Goal: Information Seeking & Learning: Learn about a topic

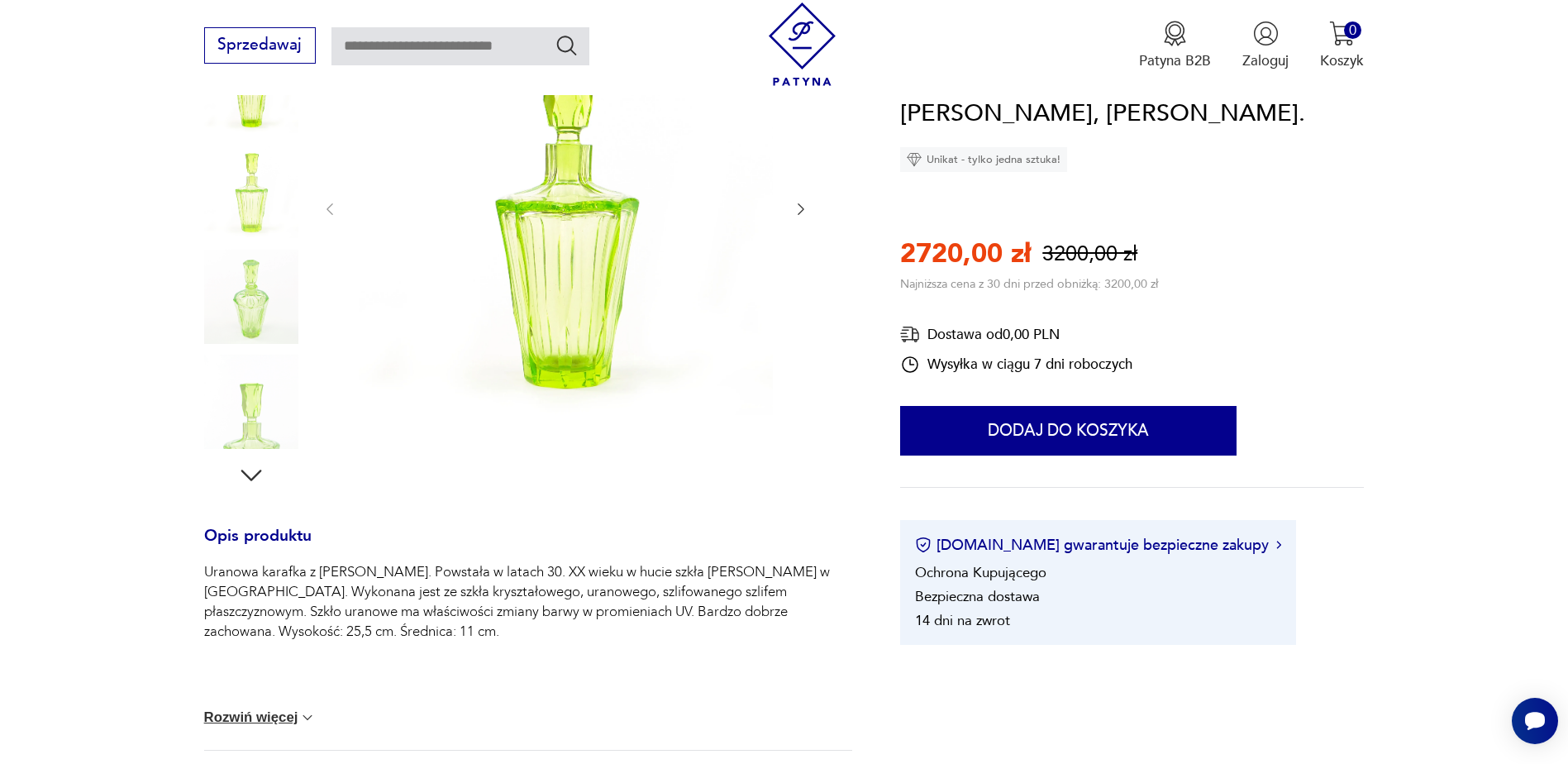
scroll to position [330, 0]
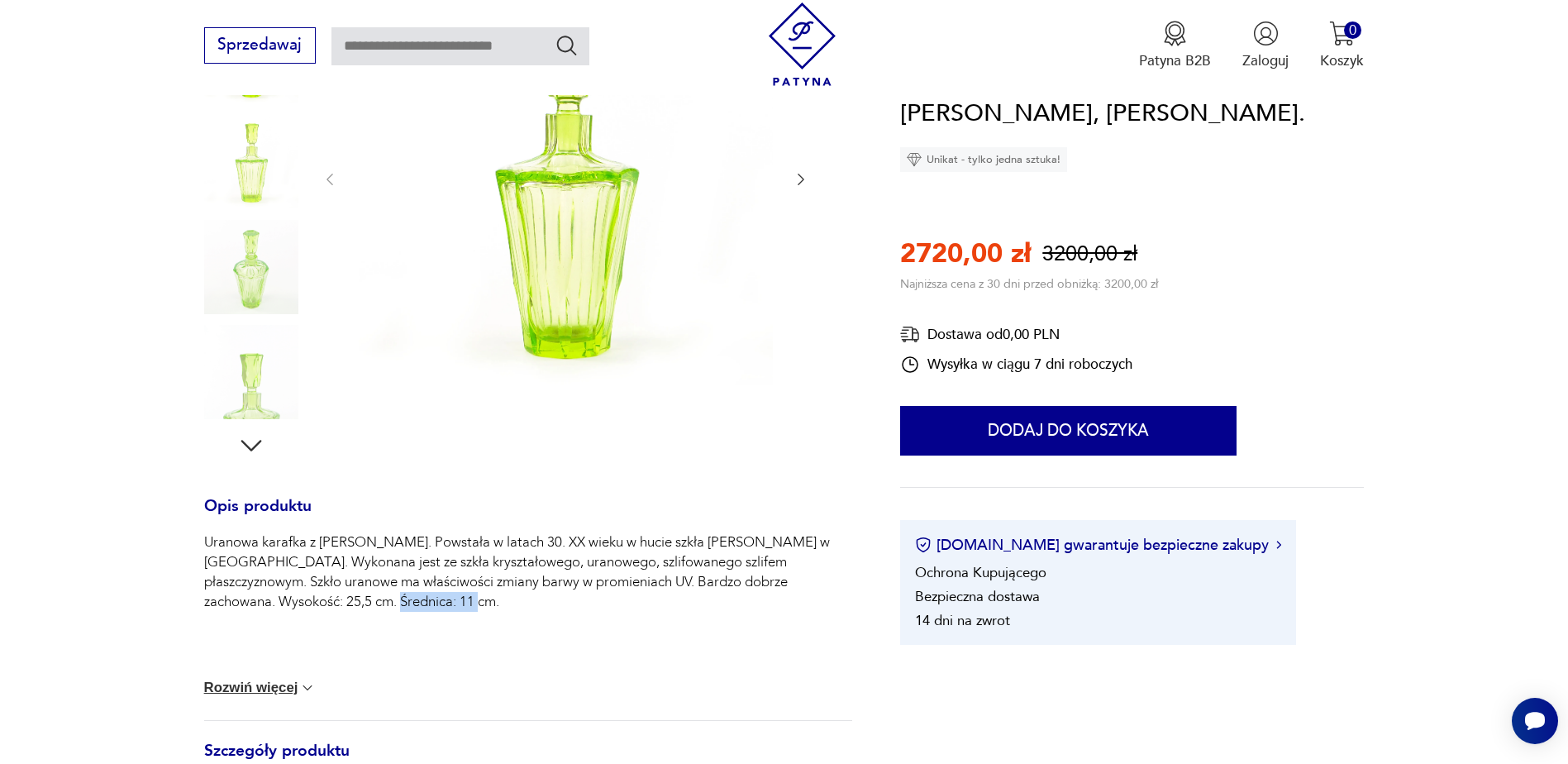
drag, startPoint x: 227, startPoint y: 603, endPoint x: 326, endPoint y: 595, distance: 99.3
click at [326, 595] on p "Uranowa karafka z Huty Józefina. Powstała w latach 30. XX wieku w hucie szkła J…" at bounding box center [528, 573] width 649 height 80
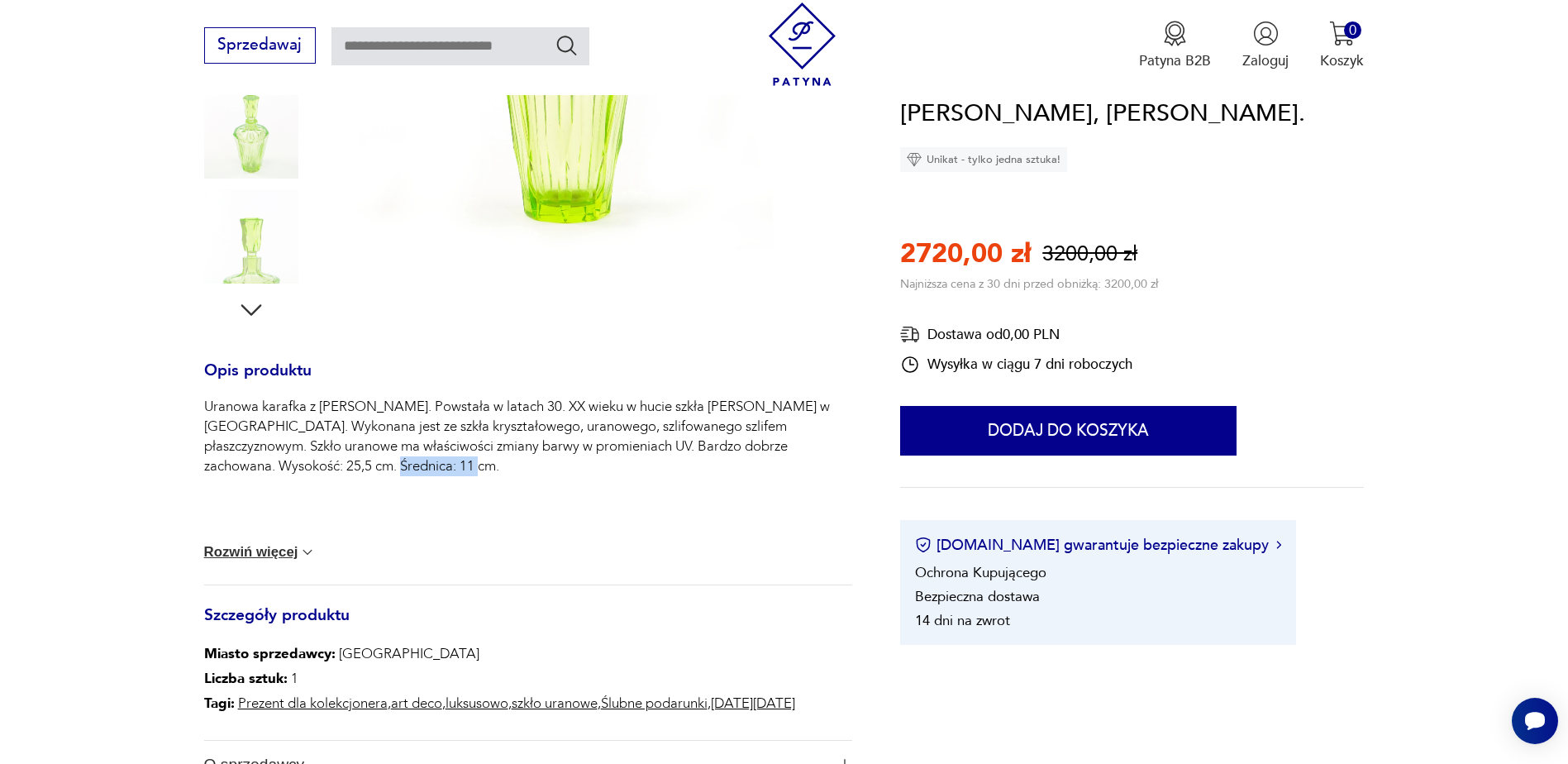
scroll to position [496, 0]
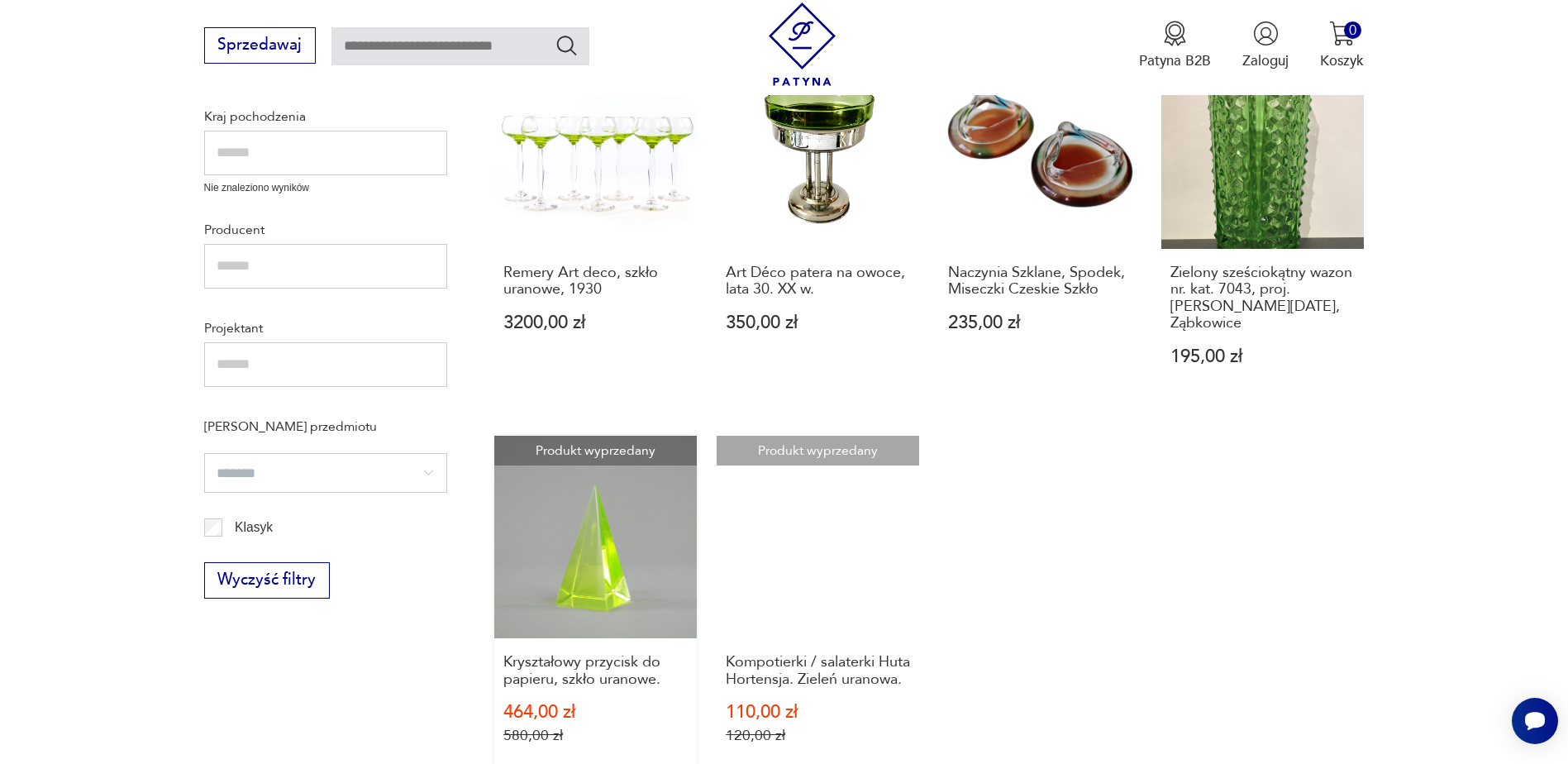
scroll to position [760, 0]
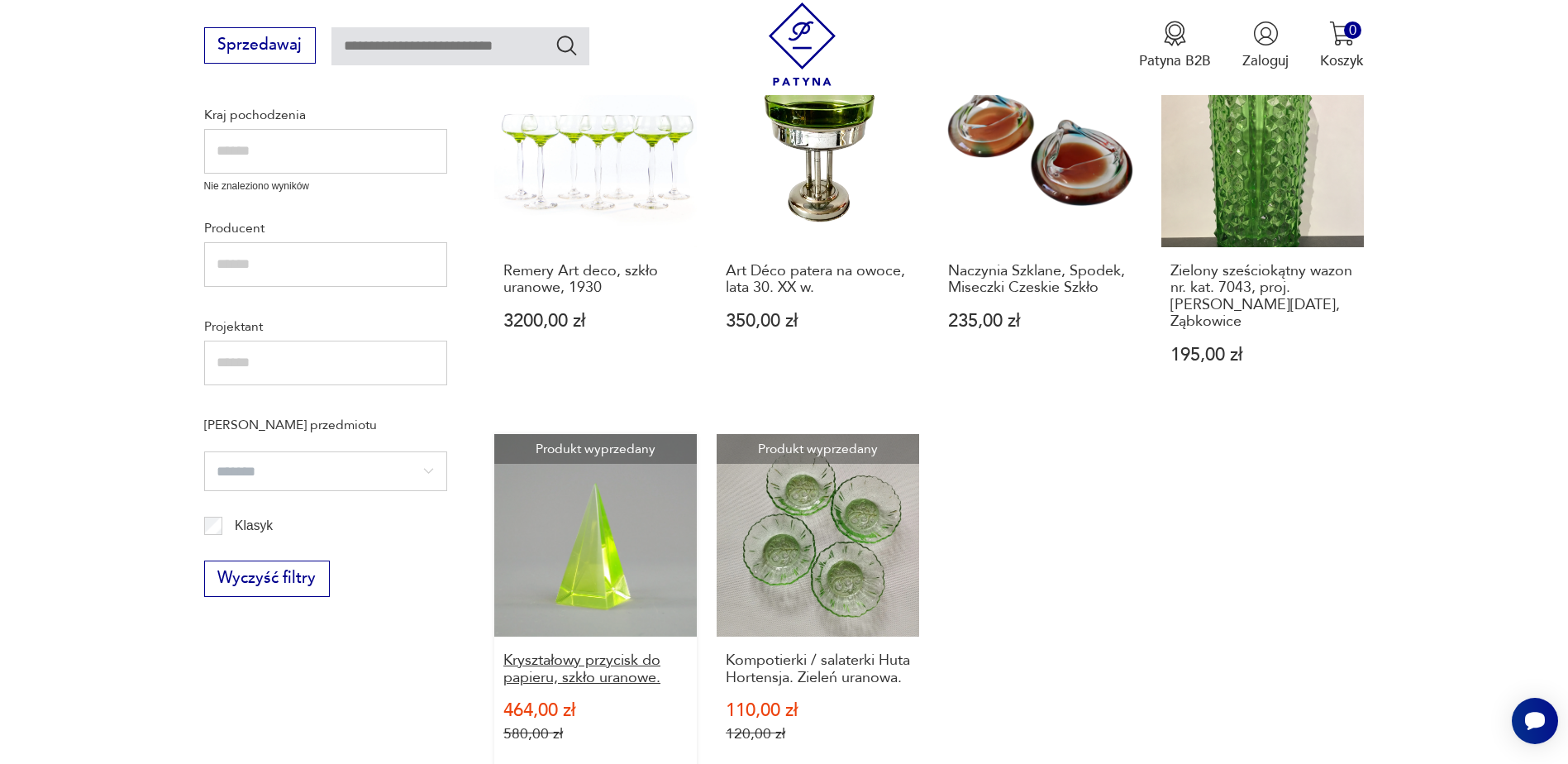
click at [650, 652] on h3 "Kryształowy przycisk do papieru, szkło uranowe." at bounding box center [596, 669] width 185 height 34
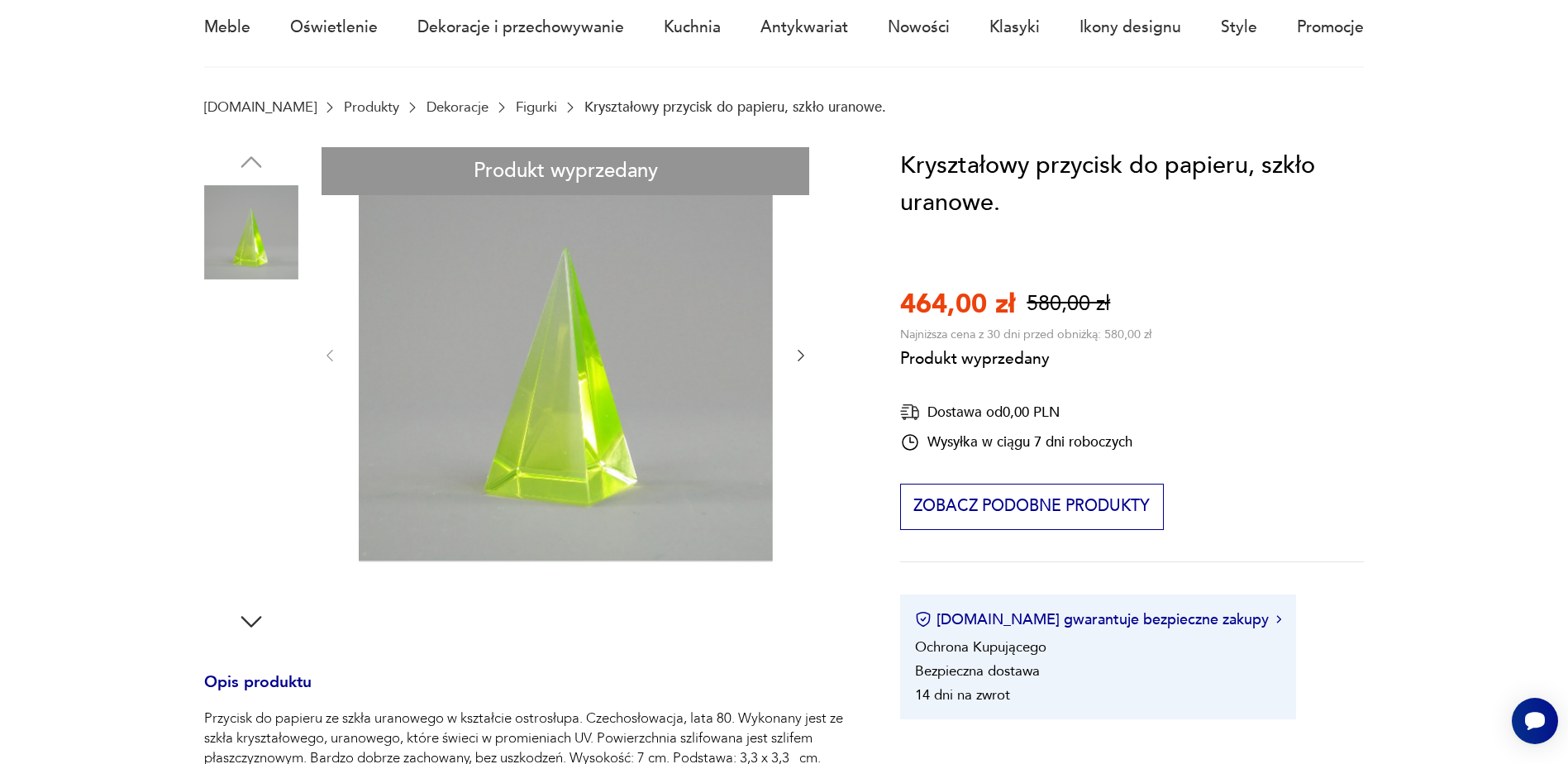
scroll to position [165, 0]
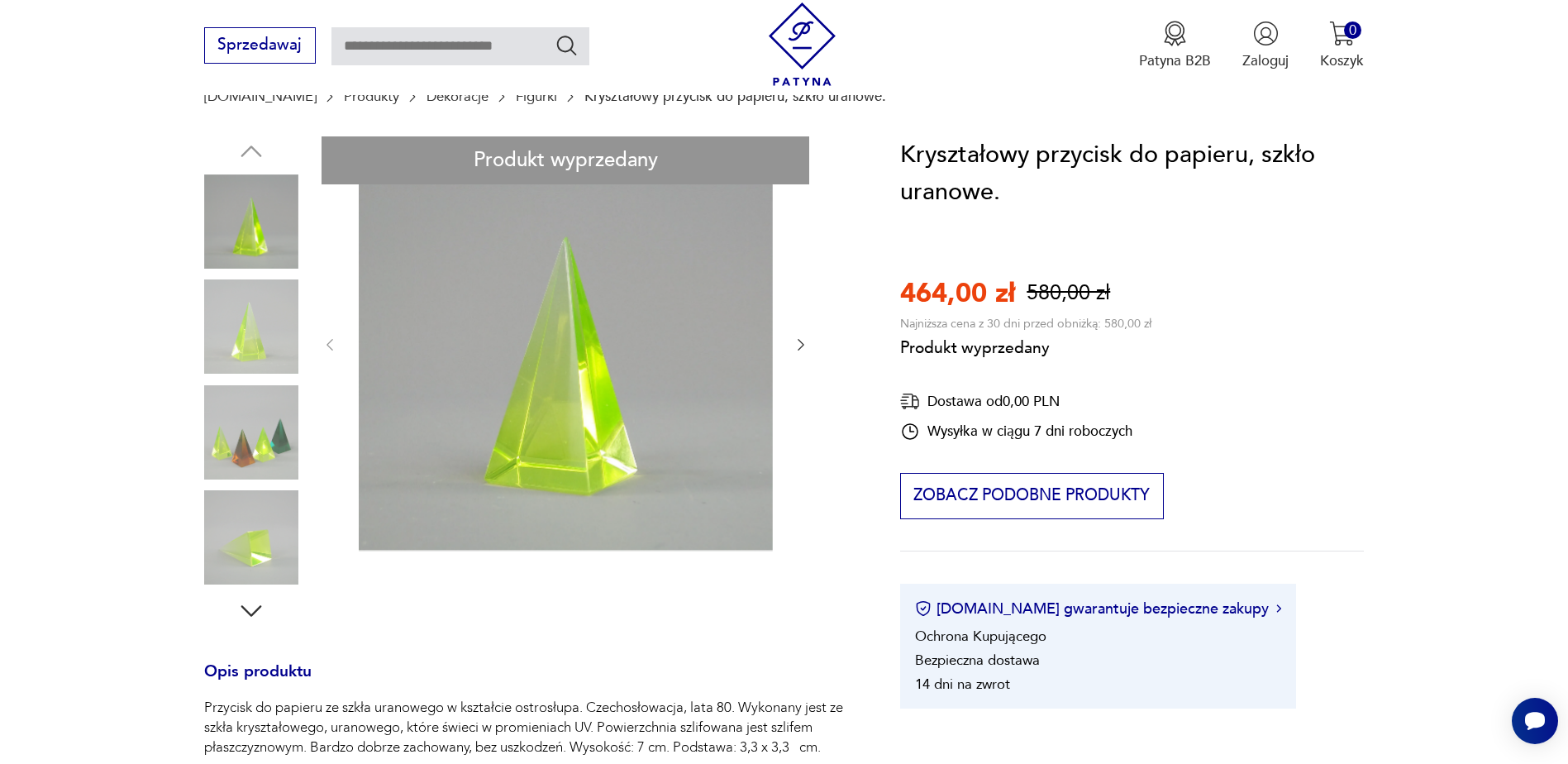
click at [229, 431] on div "Produkt wyprzedany Opis produktu Przycisk do papieru ze szkła uranowego w kszta…" at bounding box center [528, 607] width 649 height 942
click at [269, 334] on div "Produkt wyprzedany Opis produktu Przycisk do papieru ze szkła uranowego w kszta…" at bounding box center [528, 607] width 649 height 942
click at [799, 362] on div "Produkt wyprzedany Opis produktu Przycisk do papieru ze szkła uranowego w kszta…" at bounding box center [528, 607] width 649 height 942
click at [799, 349] on div "Produkt wyprzedany Opis produktu Przycisk do papieru ze szkła uranowego w kszta…" at bounding box center [528, 607] width 649 height 942
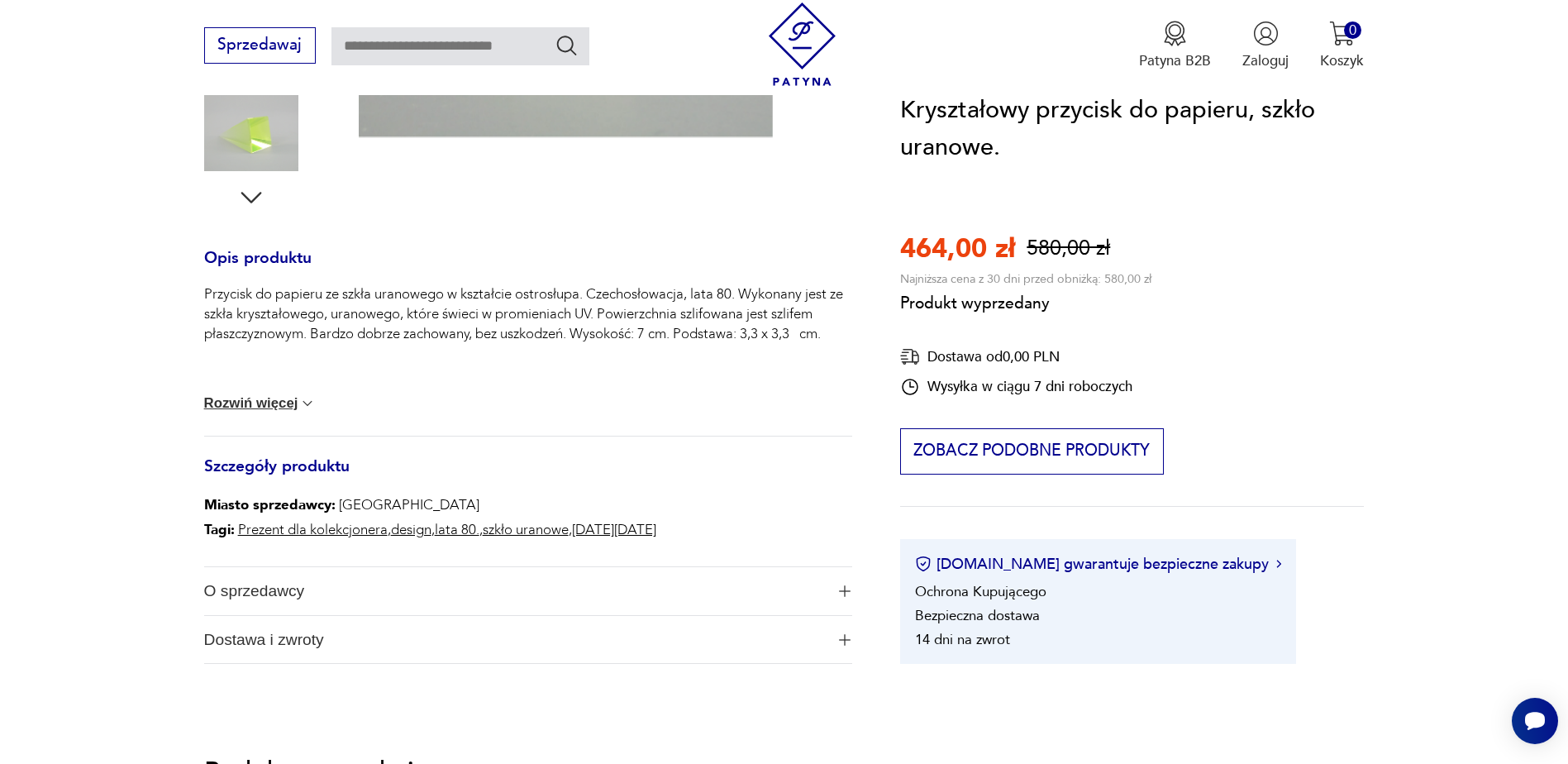
scroll to position [745, 0]
